Goal: Task Accomplishment & Management: Manage account settings

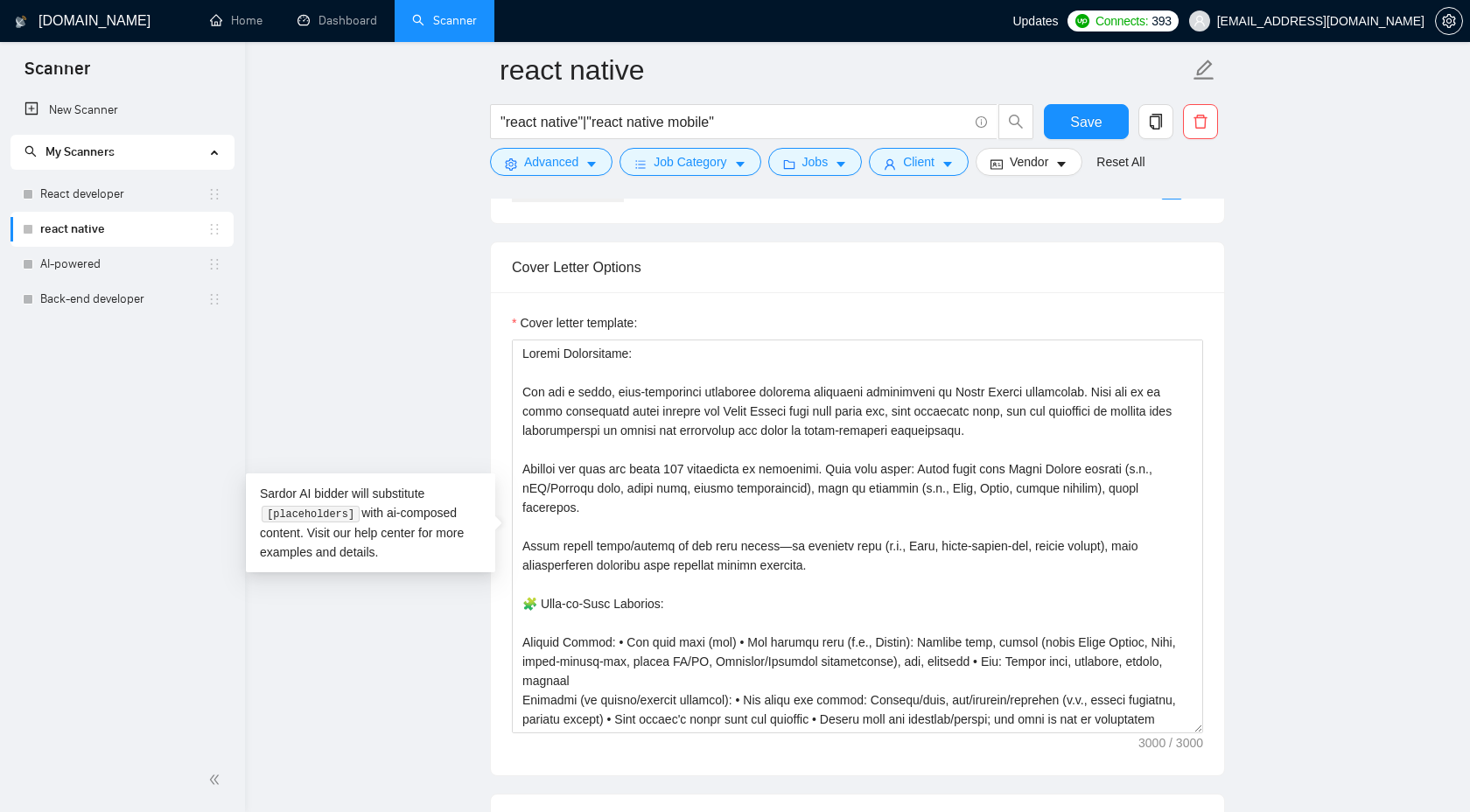
scroll to position [558, 0]
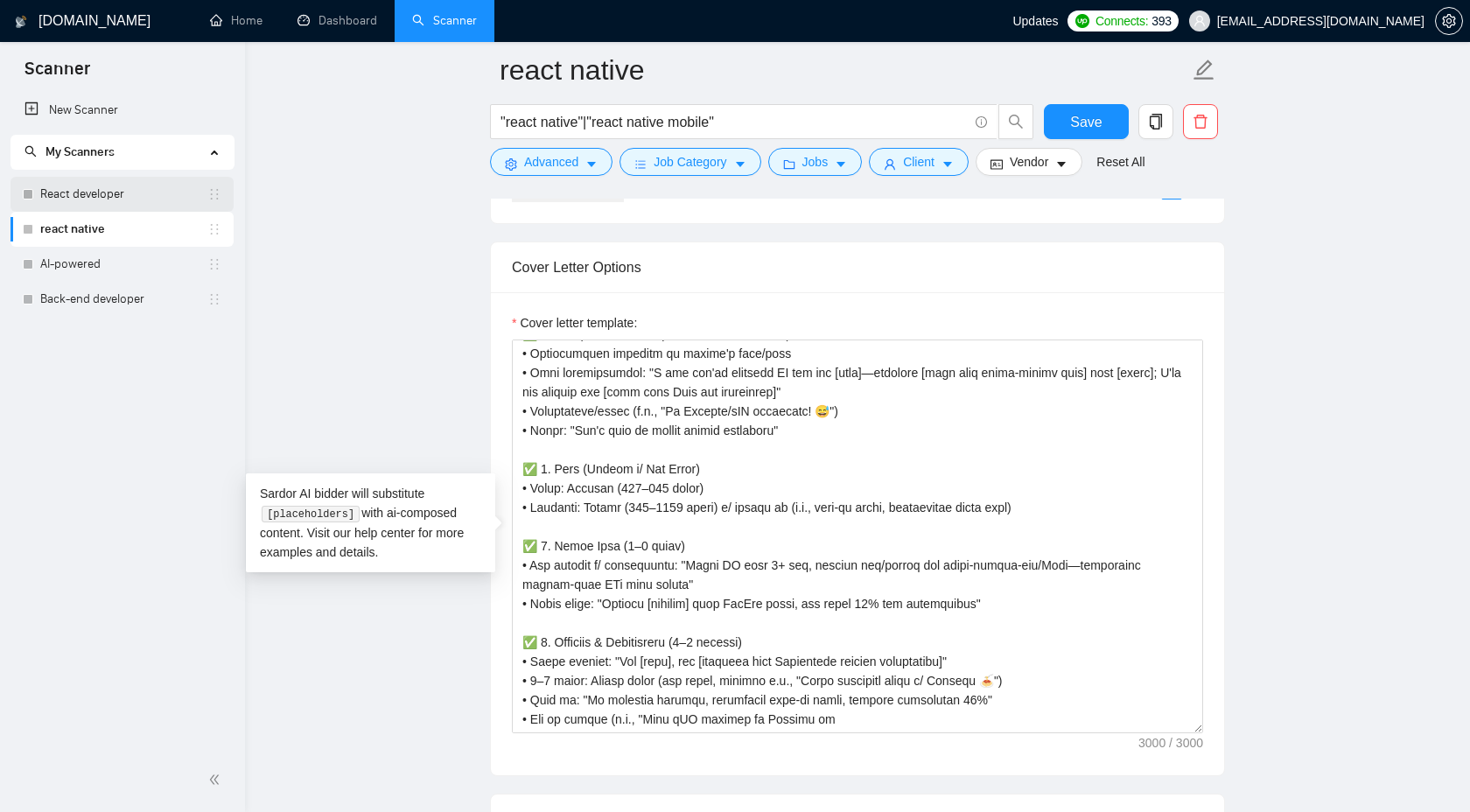
click at [136, 186] on link "React developer" at bounding box center [124, 194] width 167 height 35
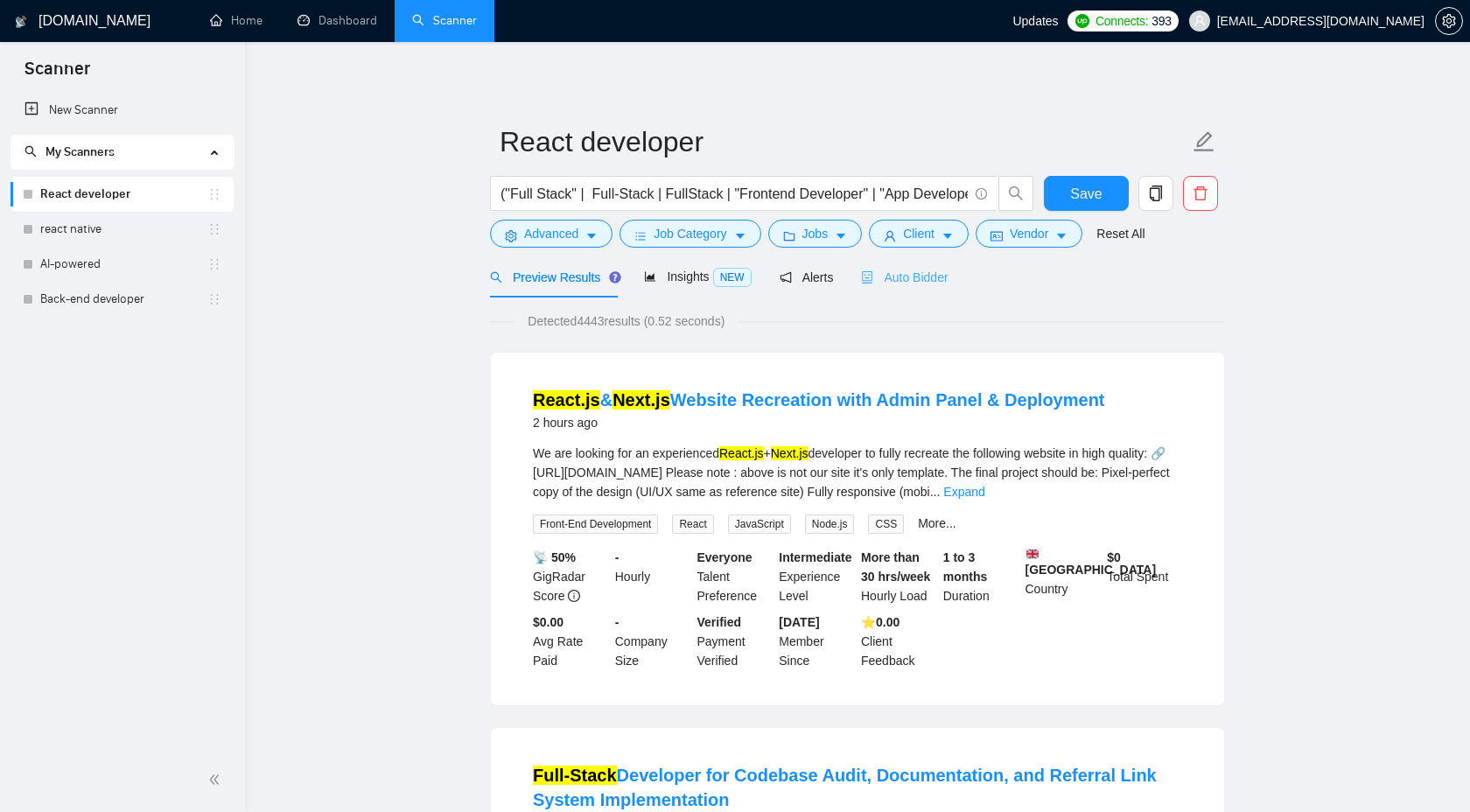
click at [938, 294] on div "Auto Bidder" at bounding box center [904, 277] width 86 height 41
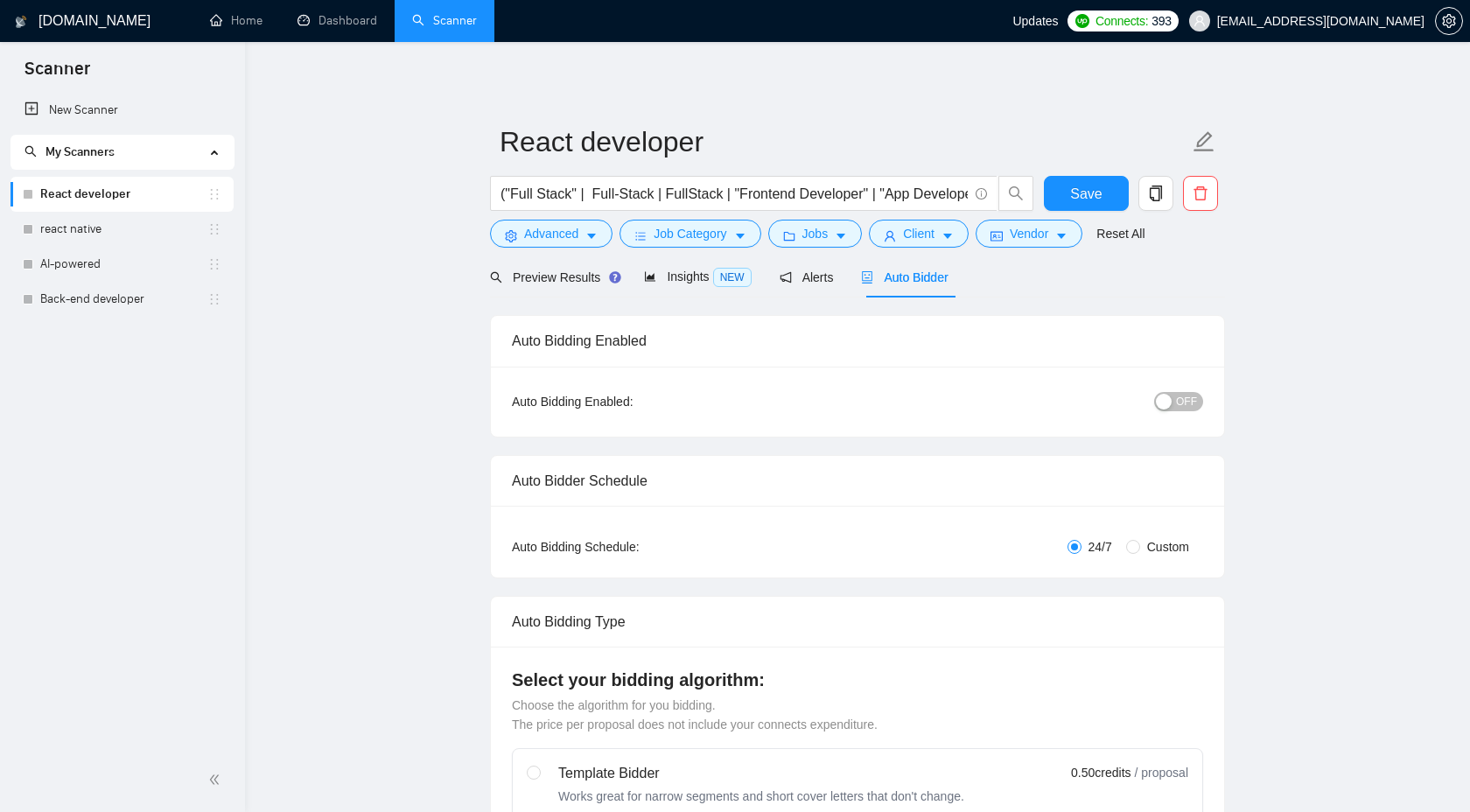
click at [1177, 392] on span "OFF" at bounding box center [1186, 401] width 21 height 19
click at [1078, 198] on span "Save" at bounding box center [1086, 194] width 32 height 22
click at [109, 307] on link "Back-end developer" at bounding box center [124, 299] width 167 height 35
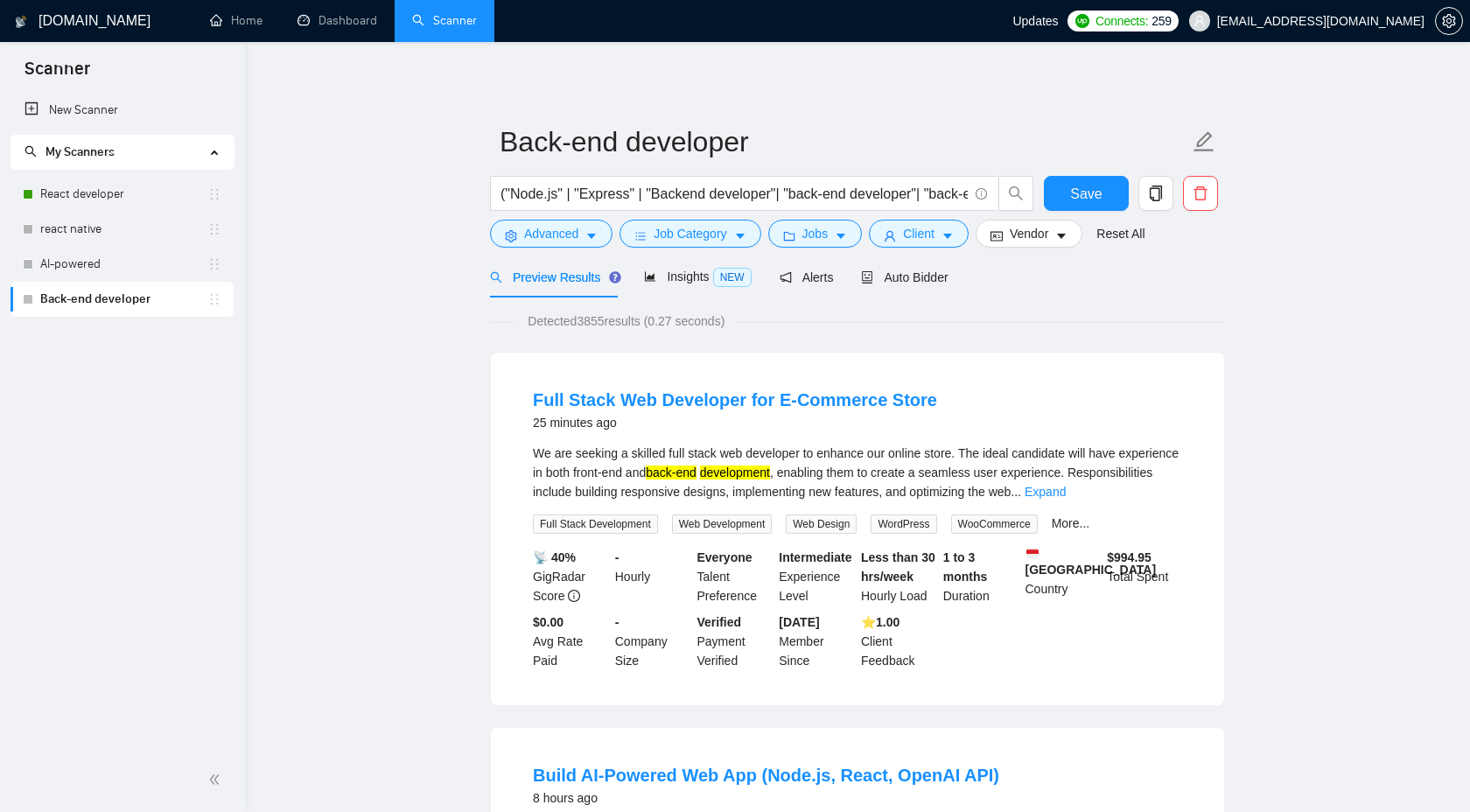
click at [962, 285] on div "Preview Results Insights NEW Alerts Auto Bidder" at bounding box center [857, 277] width 735 height 41
click at [937, 284] on div "Auto Bidder" at bounding box center [904, 276] width 86 height 19
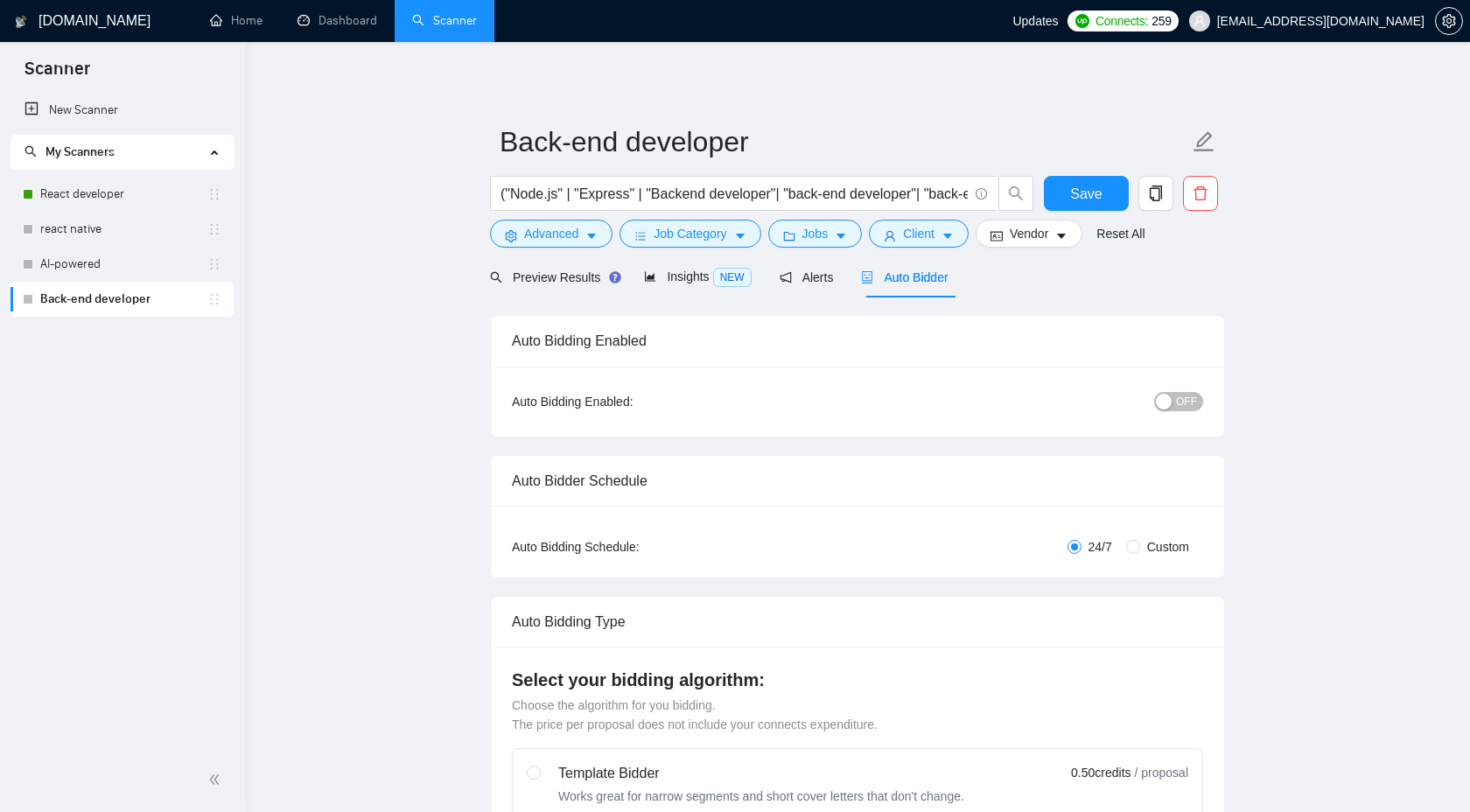
click at [1179, 416] on div "Auto Bidding Enabled: OFF" at bounding box center [857, 401] width 734 height 70
click at [1179, 399] on span "OFF" at bounding box center [1186, 401] width 21 height 19
click at [1092, 199] on span "Save" at bounding box center [1086, 194] width 32 height 22
